Goal: Task Accomplishment & Management: Manage account settings

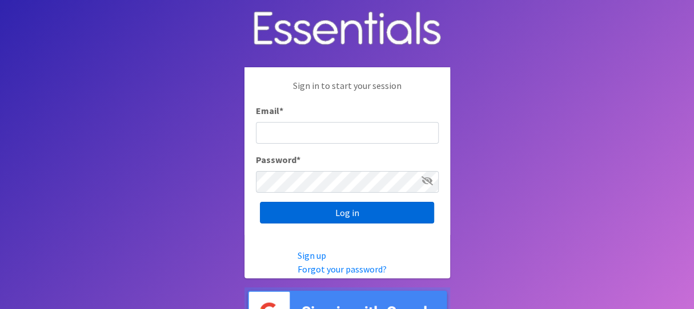
type input "melissa@cnydiaperbank.org"
click at [363, 214] on input "Log in" at bounding box center [347, 213] width 174 height 22
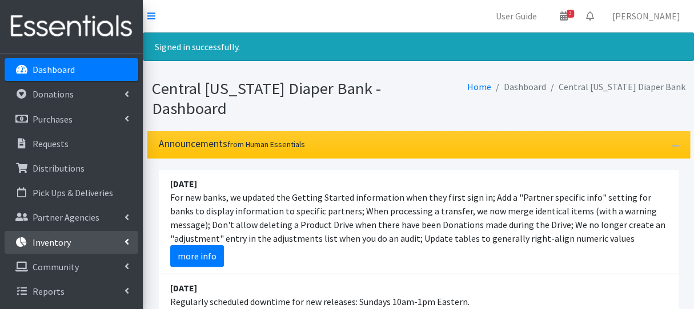
click at [82, 247] on link "Inventory" at bounding box center [72, 242] width 134 height 23
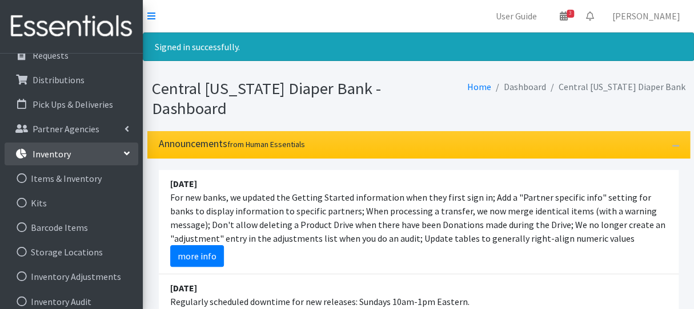
scroll to position [95, 0]
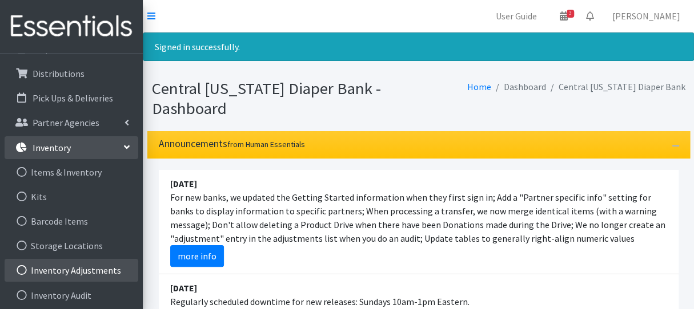
click at [101, 263] on link "Inventory Adjustments" at bounding box center [72, 270] width 134 height 23
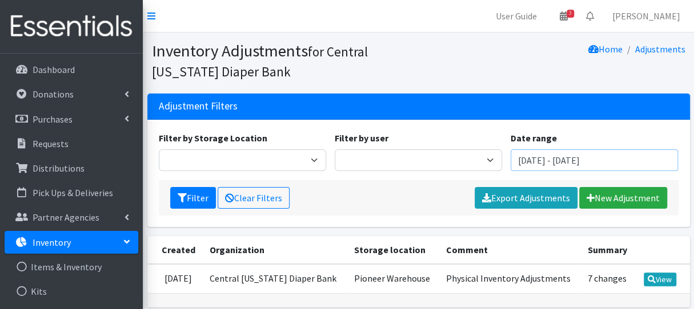
click at [574, 168] on input "June 19, 2025 - September 19, 2025" at bounding box center [593, 161] width 167 height 22
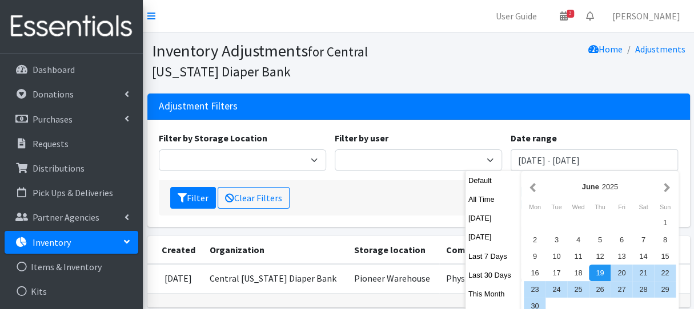
click at [485, 199] on button "All Time" at bounding box center [493, 199] width 56 height 17
type input "[DATE] - [DATE]"
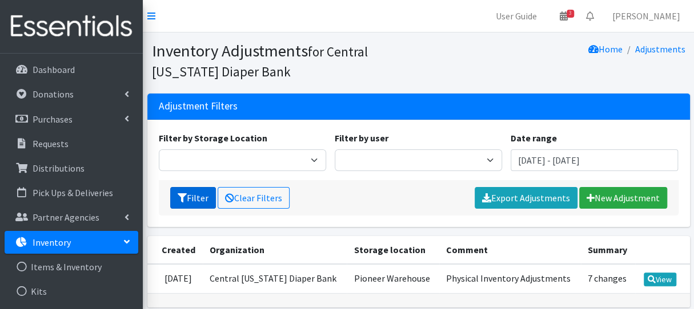
click at [192, 199] on button "Filter" at bounding box center [193, 198] width 46 height 22
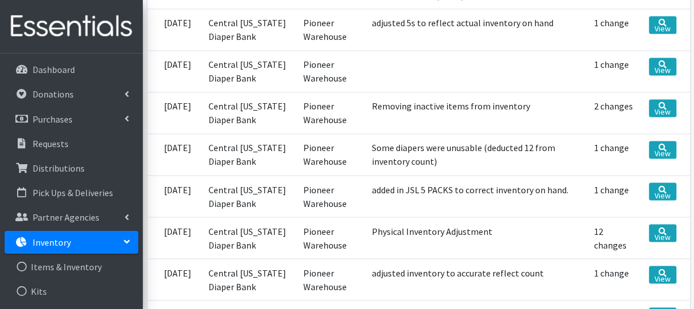
scroll to position [840, 0]
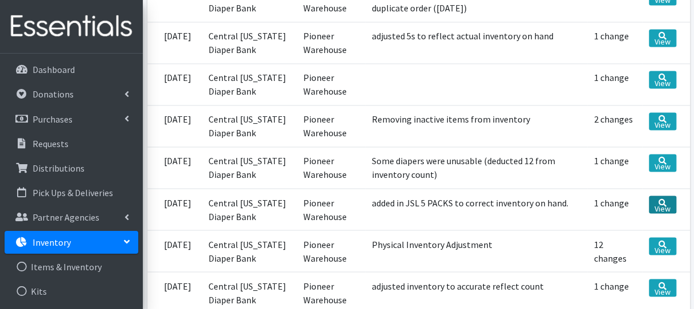
click at [651, 212] on link "View" at bounding box center [662, 205] width 27 height 18
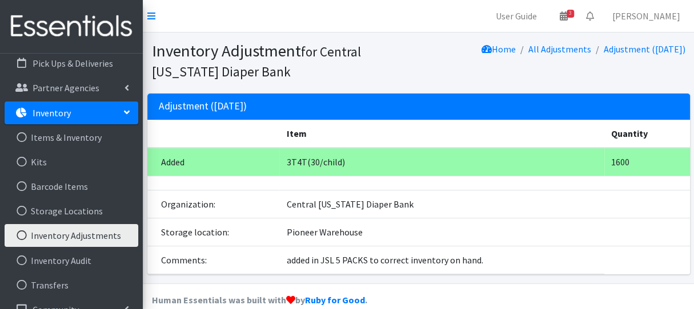
scroll to position [171, 0]
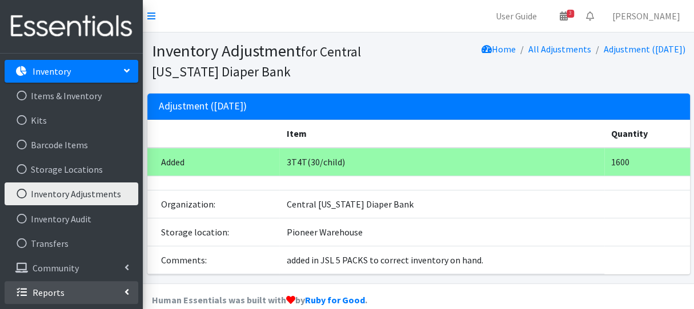
click at [98, 288] on link "Reports" at bounding box center [72, 293] width 134 height 23
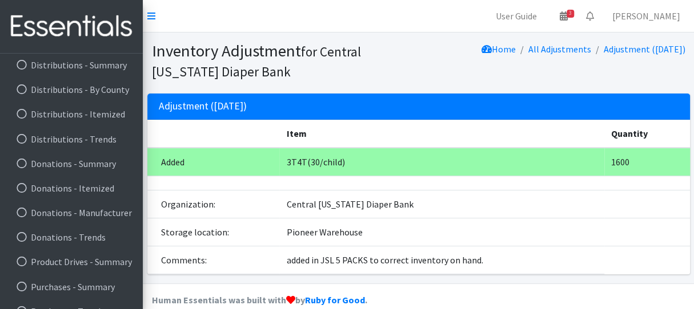
scroll to position [517, 0]
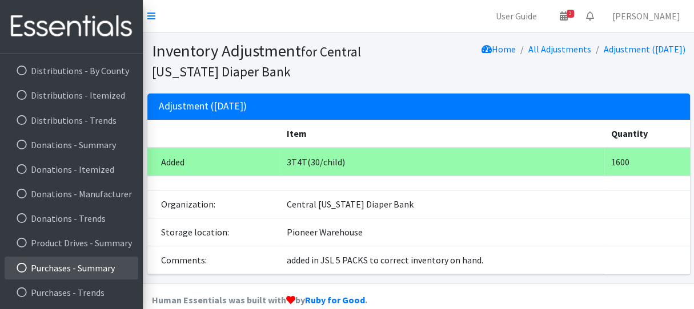
click at [111, 274] on link "Purchases - Summary" at bounding box center [72, 268] width 134 height 23
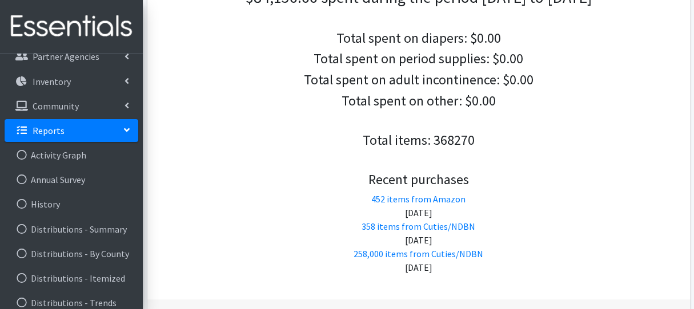
scroll to position [181, 0]
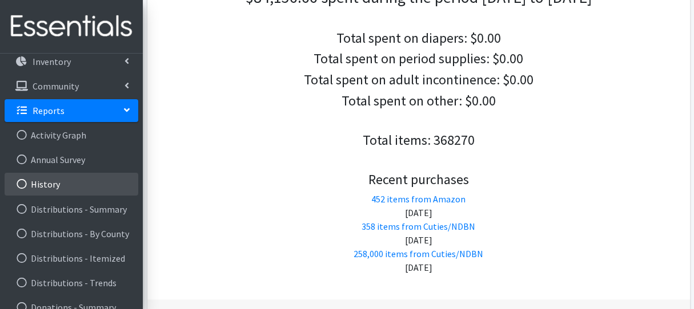
click at [98, 186] on link "History" at bounding box center [72, 184] width 134 height 23
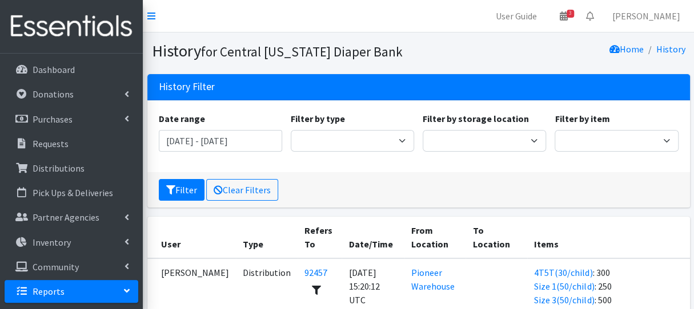
click at [560, 166] on div "Date range June 19, 2025 - September 19, 2025 Filter by type Adjustment Audit D…" at bounding box center [418, 136] width 542 height 72
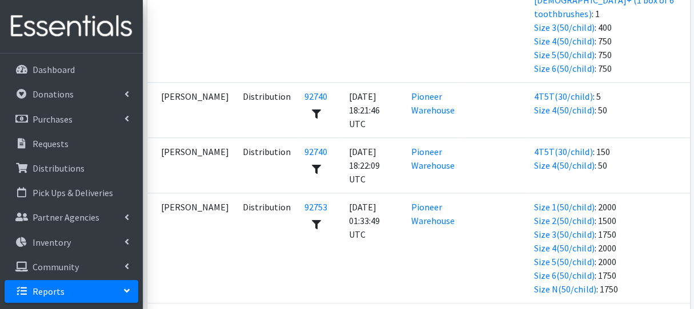
scroll to position [459, 0]
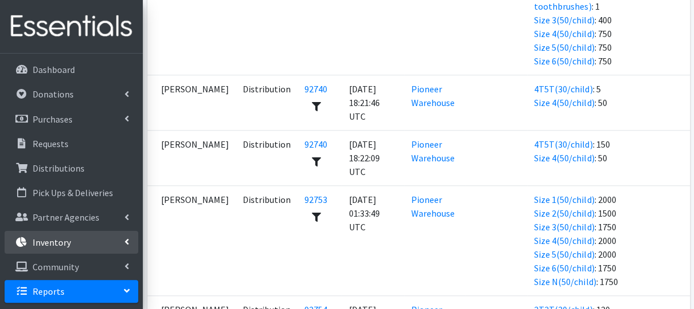
drag, startPoint x: 234, startPoint y: 207, endPoint x: 71, endPoint y: 240, distance: 166.0
click at [71, 240] on link "Inventory" at bounding box center [72, 242] width 134 height 23
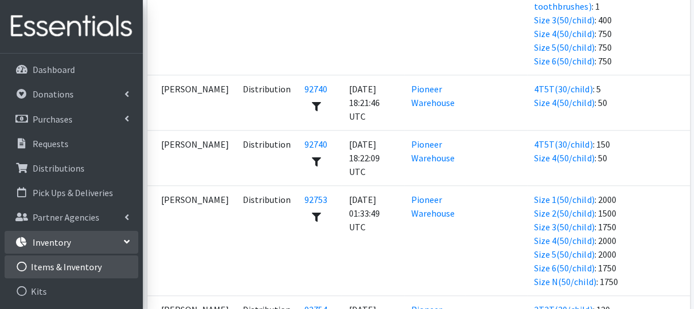
click at [86, 268] on link "Items & Inventory" at bounding box center [72, 267] width 134 height 23
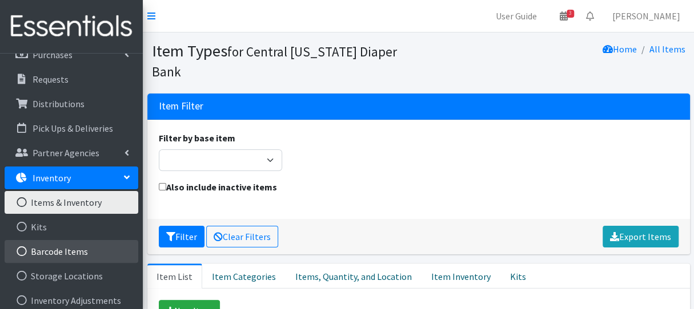
scroll to position [65, 0]
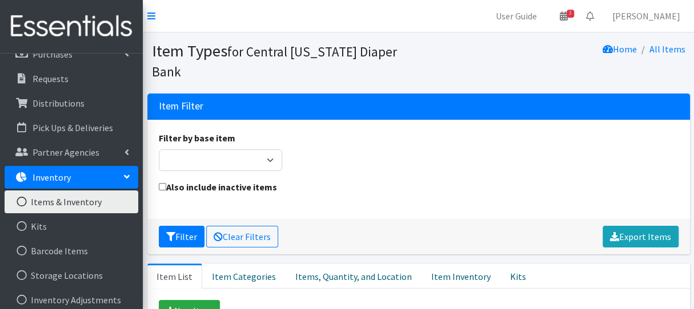
click at [99, 203] on link "Items & Inventory" at bounding box center [72, 202] width 134 height 23
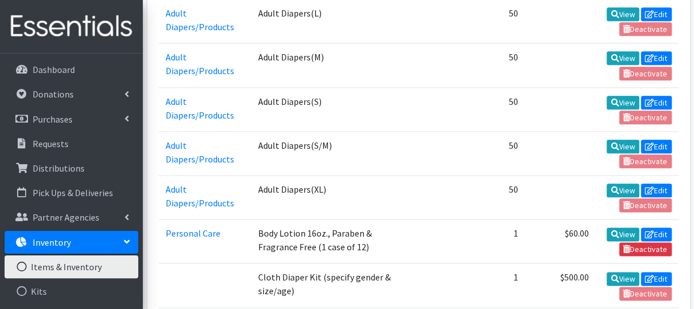
scroll to position [171, 0]
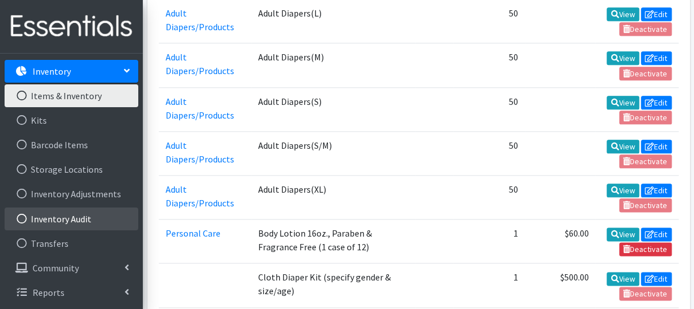
click at [103, 214] on link "Inventory Audit" at bounding box center [72, 219] width 134 height 23
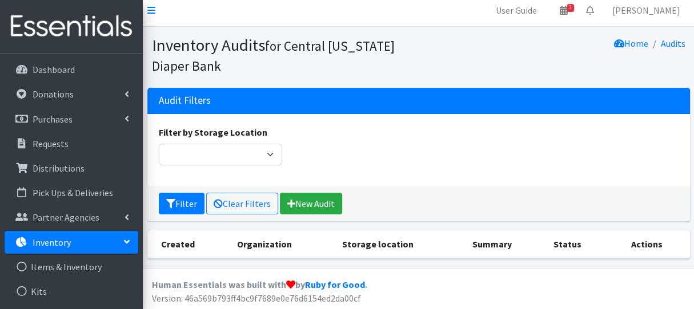
scroll to position [7, 0]
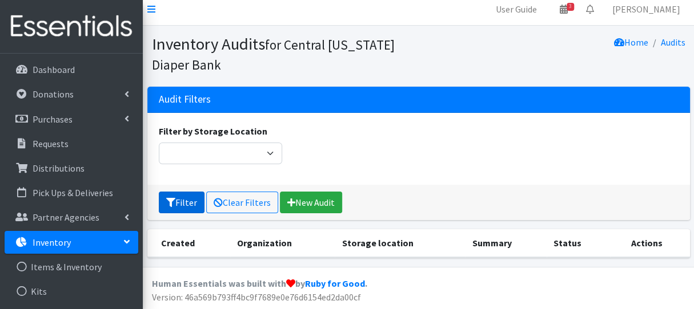
click at [195, 203] on button "Filter" at bounding box center [182, 203] width 46 height 22
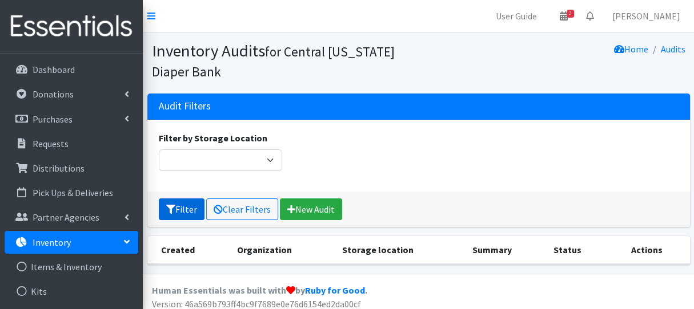
click at [183, 204] on button "Filter" at bounding box center [182, 210] width 46 height 22
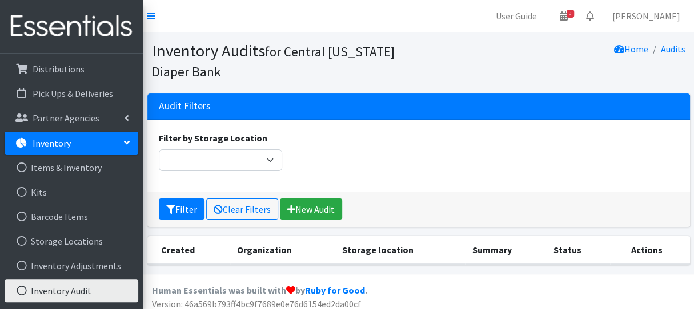
scroll to position [99, 0]
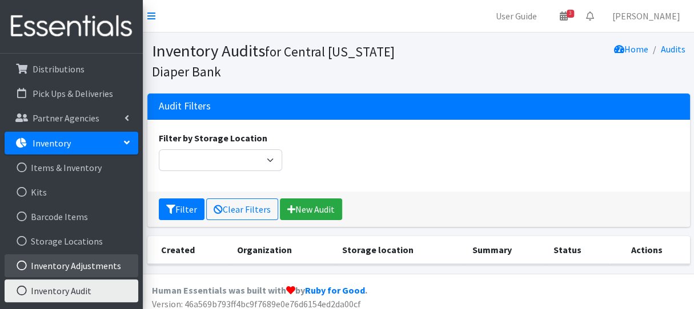
click at [111, 269] on link "Inventory Adjustments" at bounding box center [72, 266] width 134 height 23
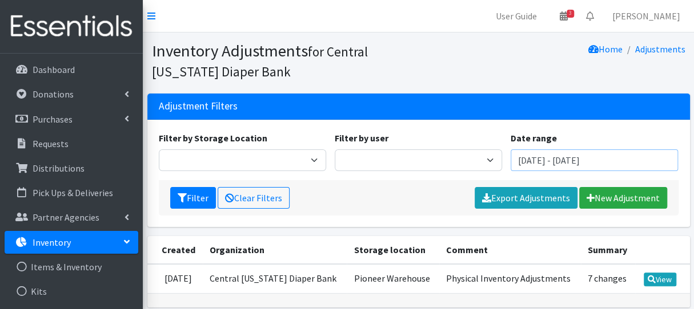
click at [560, 162] on input "June 19, 2025 - September 19, 2025" at bounding box center [593, 161] width 167 height 22
